Goal: Information Seeking & Learning: Learn about a topic

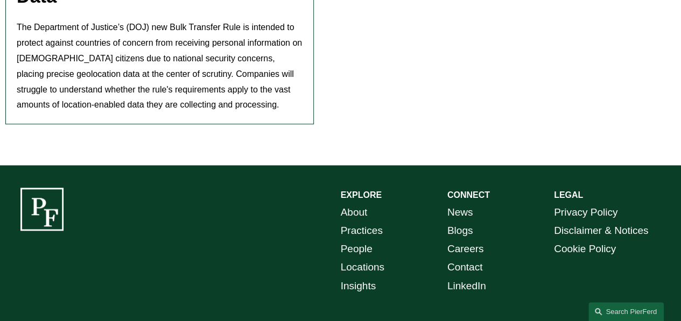
scroll to position [269, 0]
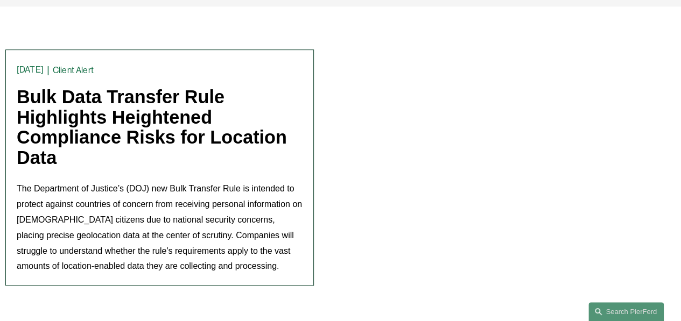
click at [138, 101] on link "Bulk Data Transfer Rule Highlights Heightened Compliance Risks for Location Data" at bounding box center [152, 127] width 270 height 81
